Goal: Find specific page/section: Find specific page/section

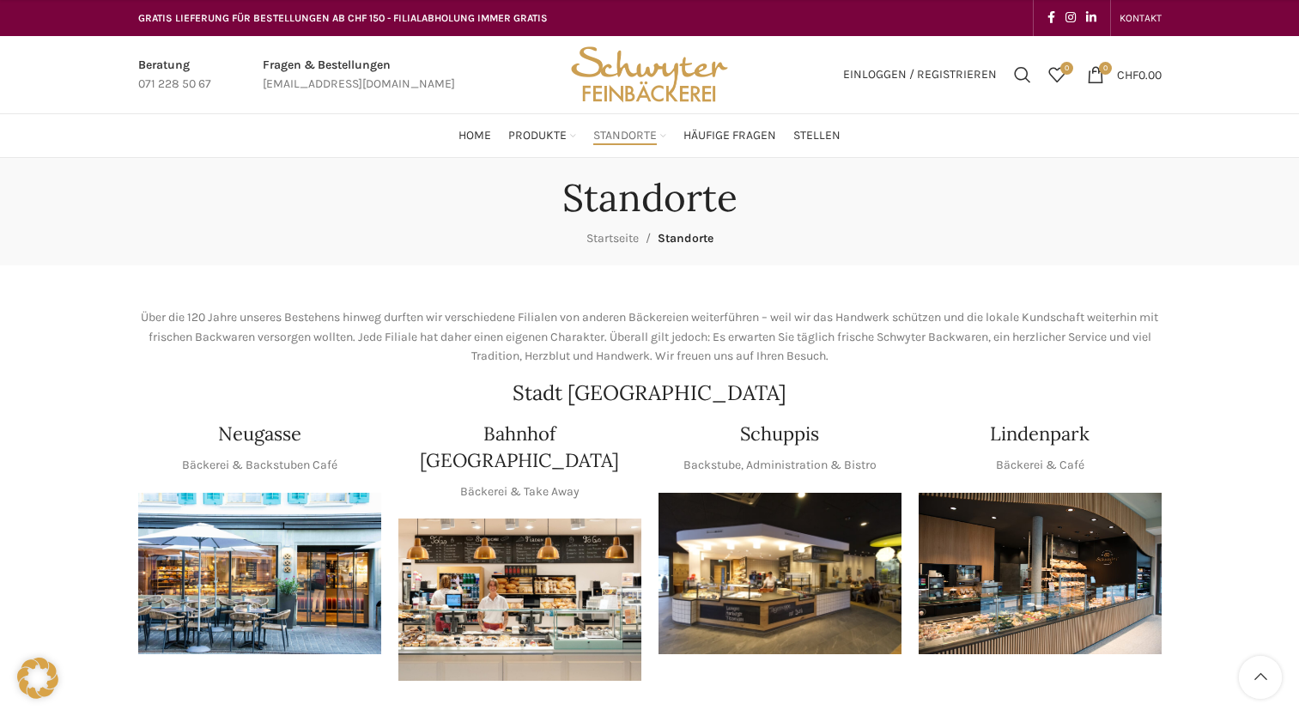
scroll to position [515, 0]
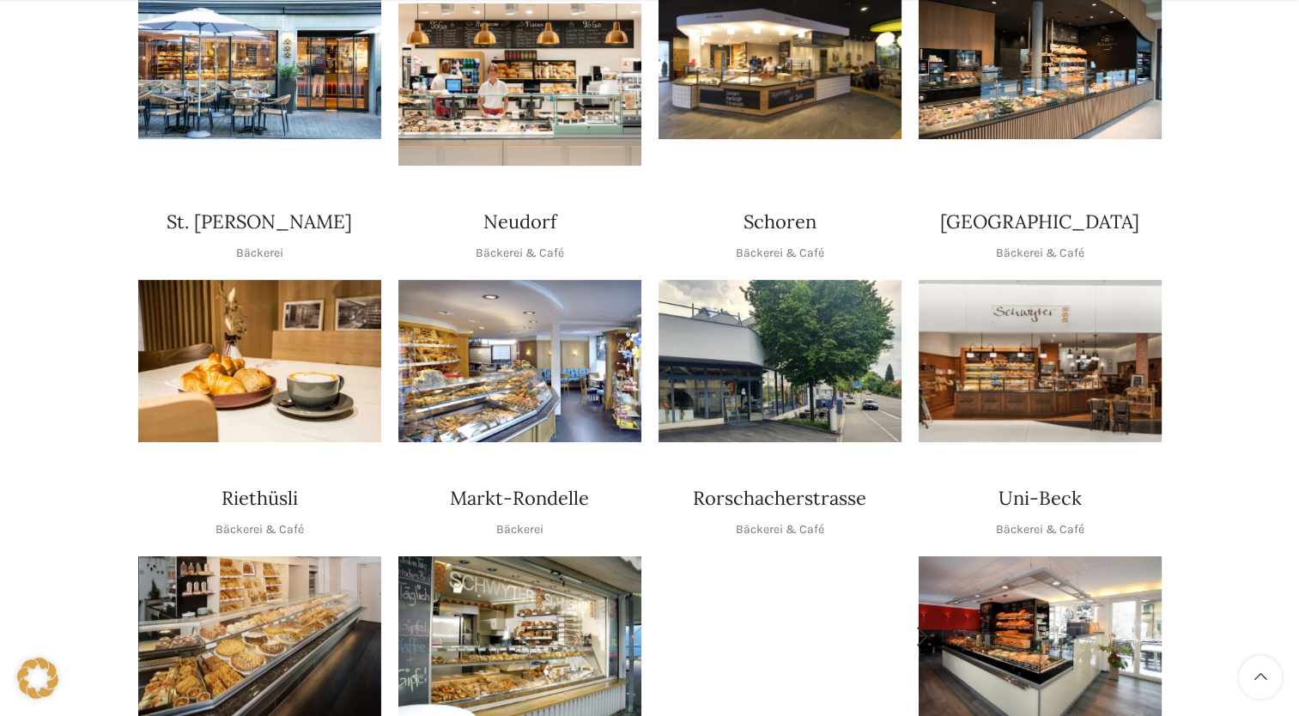
click at [736, 565] on img "1 / 2" at bounding box center [779, 636] width 243 height 161
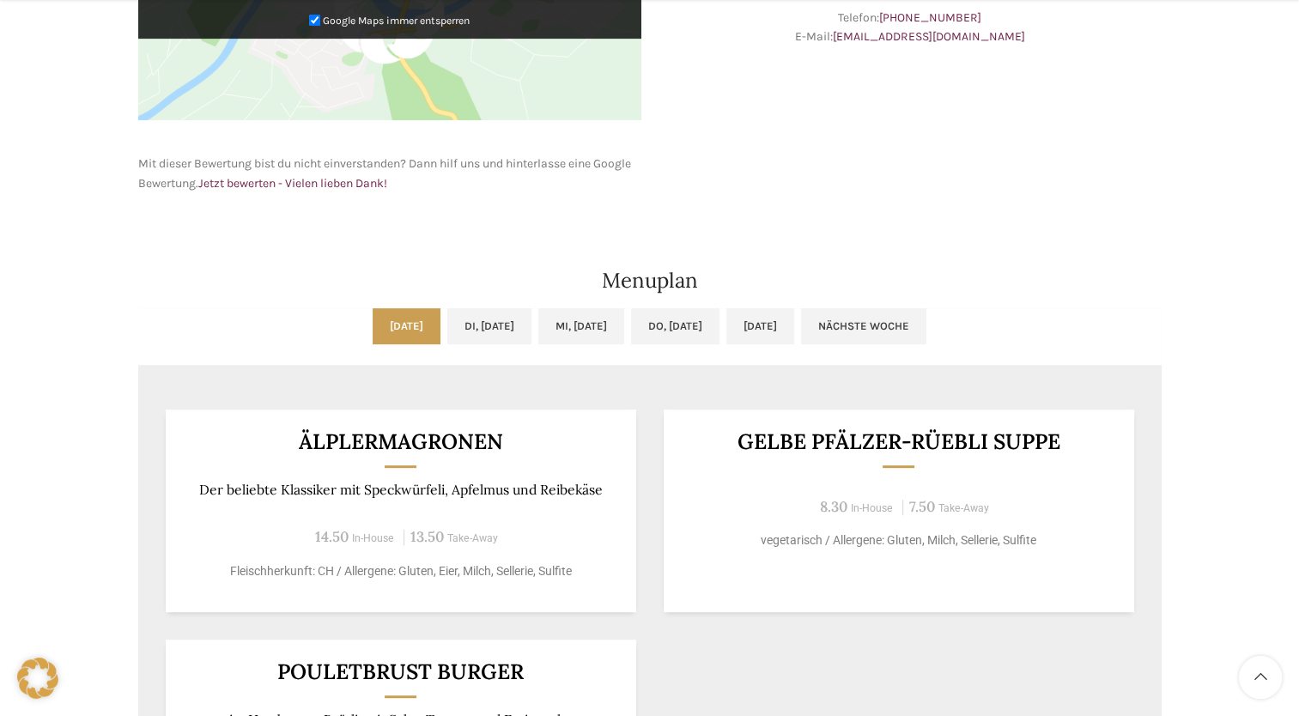
scroll to position [858, 0]
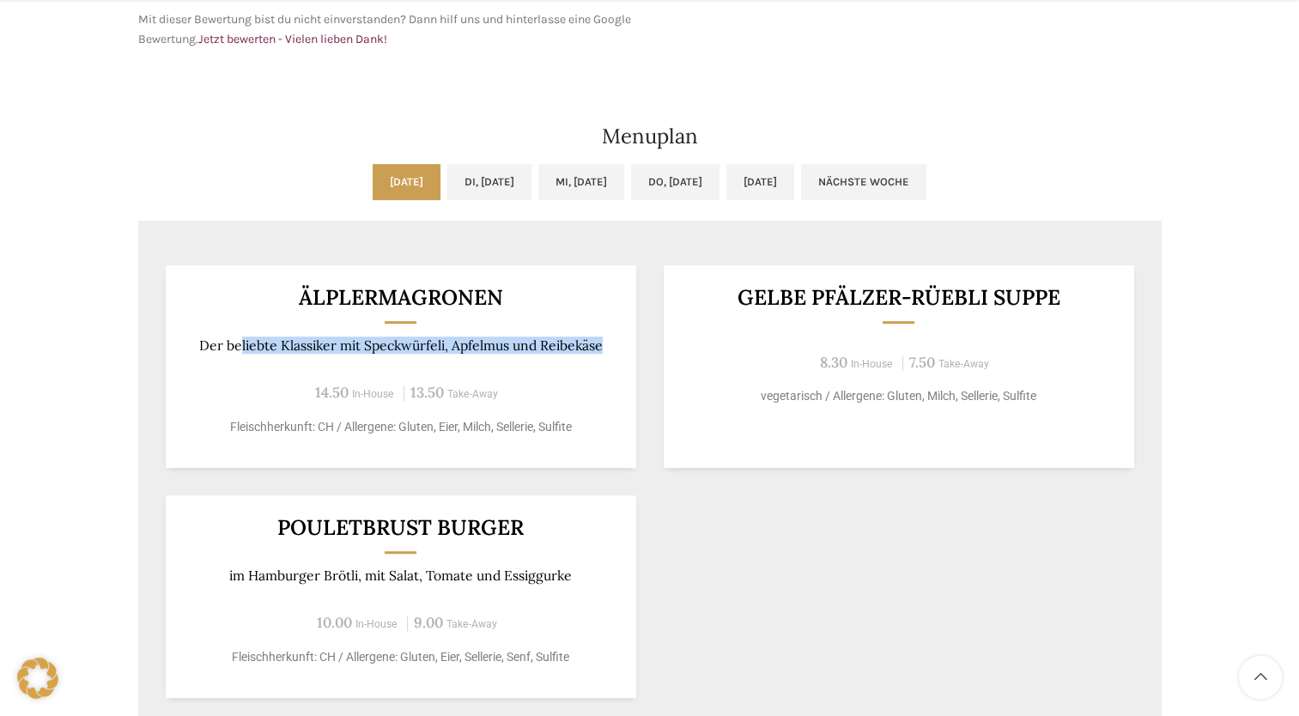
drag, startPoint x: 238, startPoint y: 350, endPoint x: 615, endPoint y: 348, distance: 376.8
click at [615, 348] on div "ÄLPLERMAGRONEN Der beliebte Klassiker mit Speckwürfeli, Apfelmus und Reibekäse …" at bounding box center [401, 366] width 470 height 203
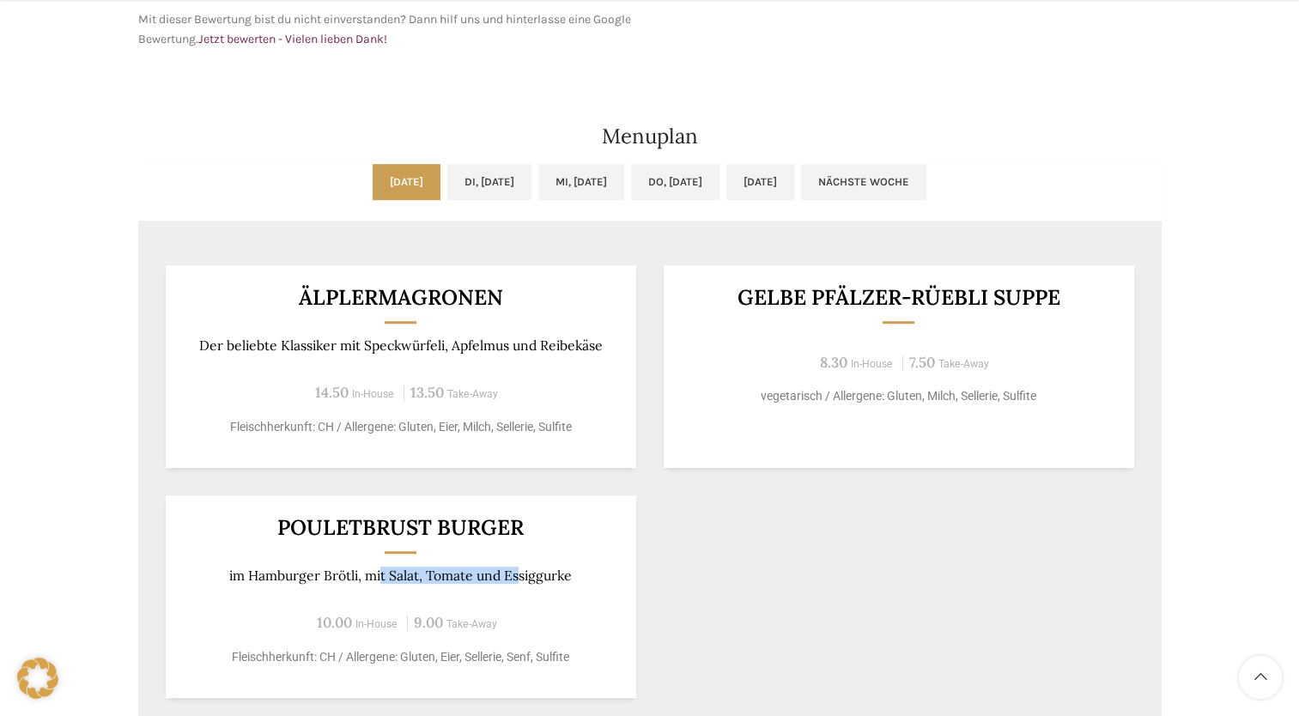
drag, startPoint x: 382, startPoint y: 580, endPoint x: 522, endPoint y: 578, distance: 139.9
click at [522, 578] on p "im Hamburger Brötli, mit Salat, Tomate und Essiggurke" at bounding box center [400, 575] width 428 height 16
drag, startPoint x: 522, startPoint y: 578, endPoint x: 506, endPoint y: 441, distance: 137.3
click at [522, 578] on p "im Hamburger Brötli, mit Salat, Tomate und Essiggurke" at bounding box center [400, 575] width 428 height 16
